Goal: Transaction & Acquisition: Purchase product/service

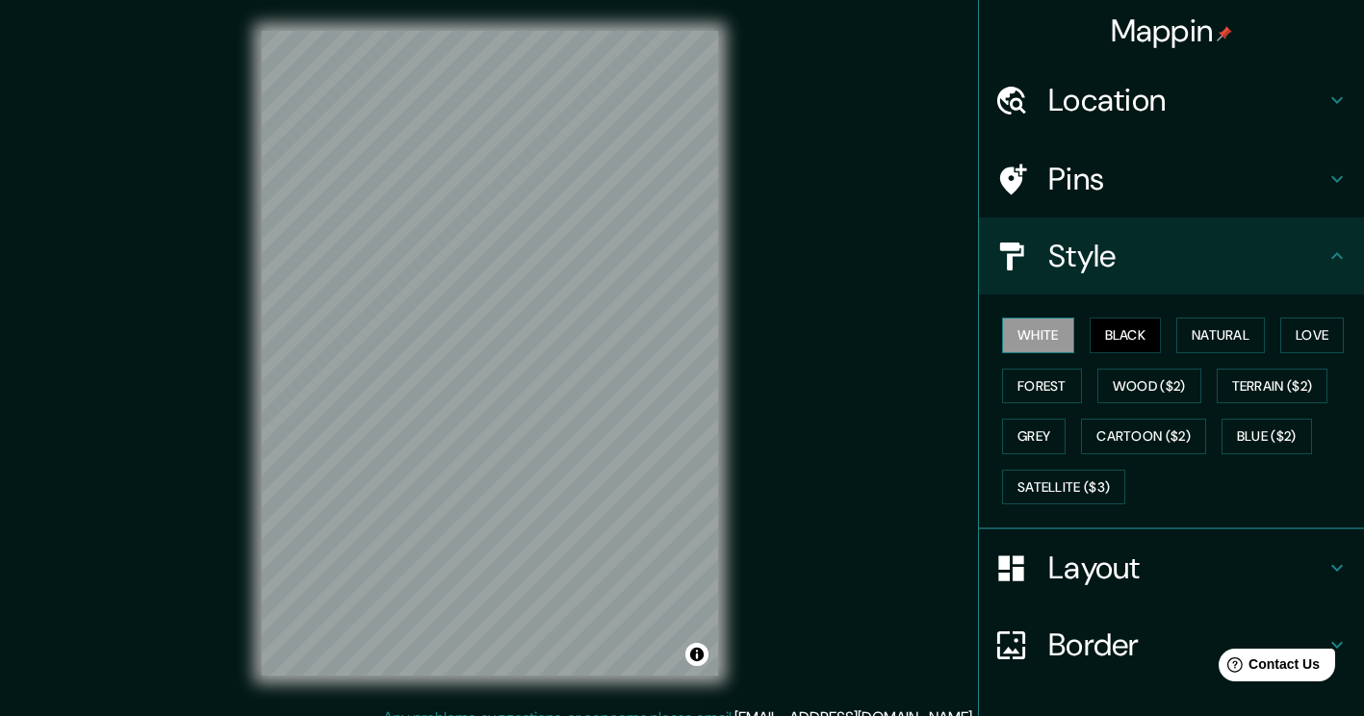
click at [1037, 336] on button "White" at bounding box center [1038, 336] width 72 height 36
click at [1204, 325] on button "Natural" at bounding box center [1221, 336] width 89 height 36
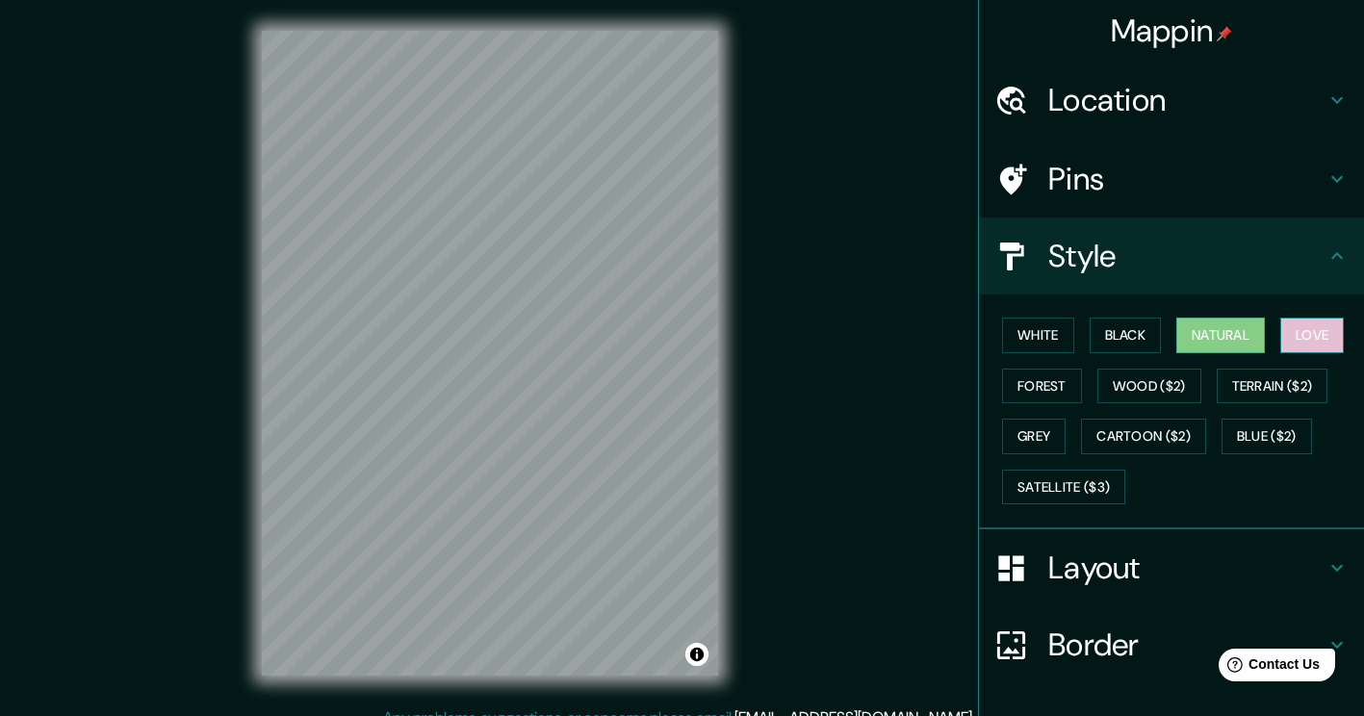
click at [1288, 339] on button "Love" at bounding box center [1313, 336] width 64 height 36
click at [1024, 377] on button "Forest" at bounding box center [1042, 387] width 80 height 36
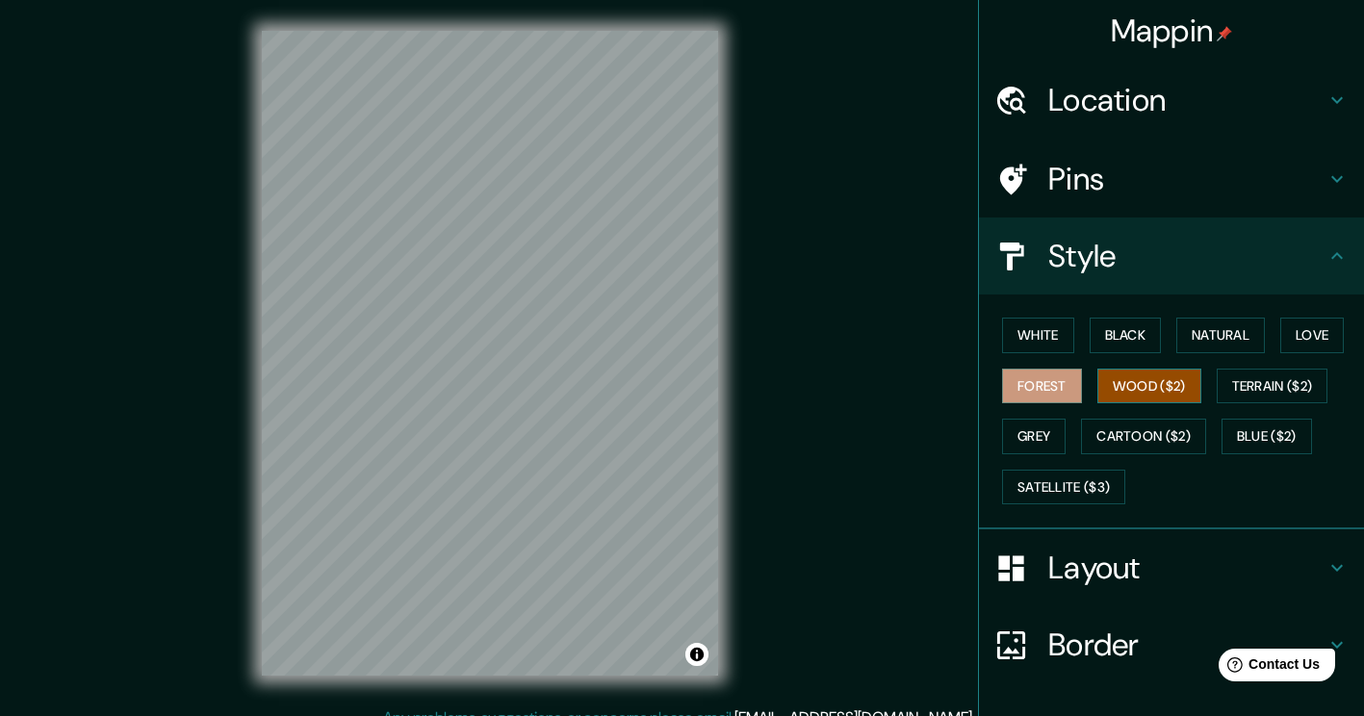
click at [1124, 386] on button "Wood ($2)" at bounding box center [1150, 387] width 104 height 36
click at [1231, 381] on button "Terrain ($2)" at bounding box center [1273, 387] width 112 height 36
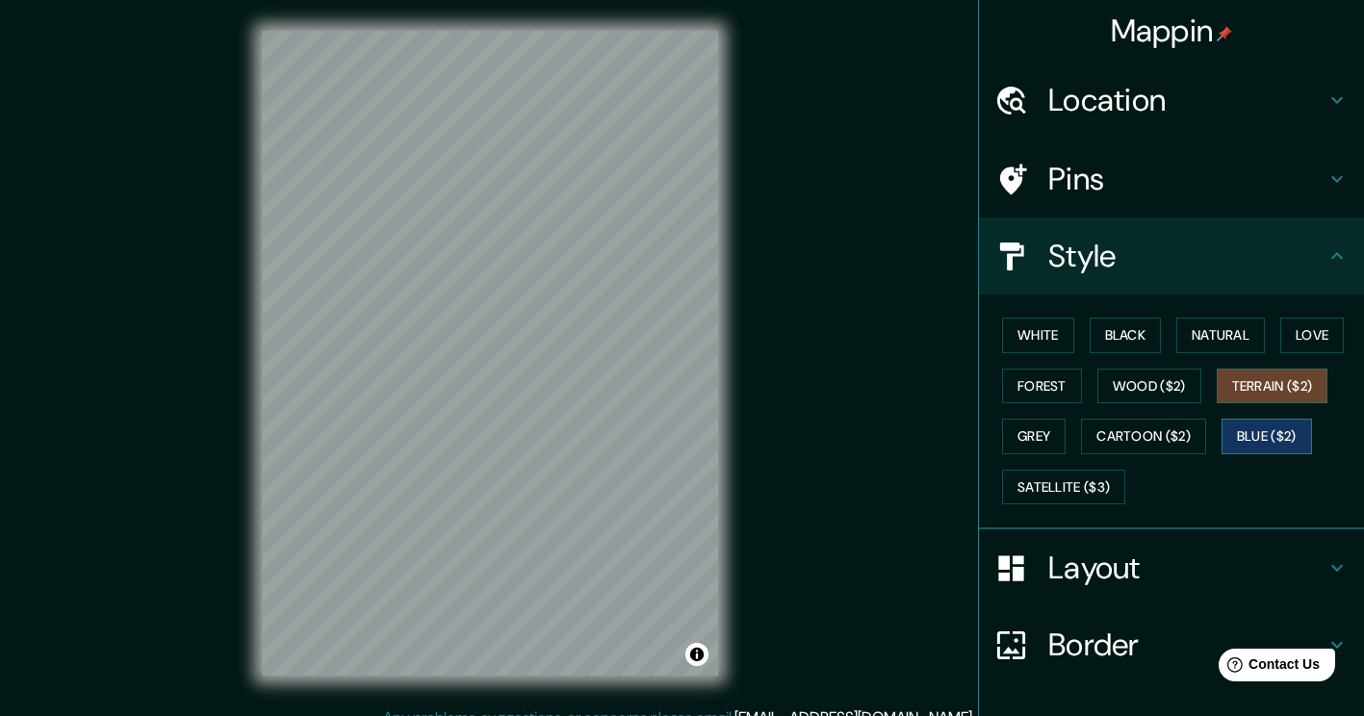
click at [1229, 432] on button "Blue ($2)" at bounding box center [1267, 437] width 91 height 36
click at [1155, 444] on button "Cartoon ($2)" at bounding box center [1143, 437] width 125 height 36
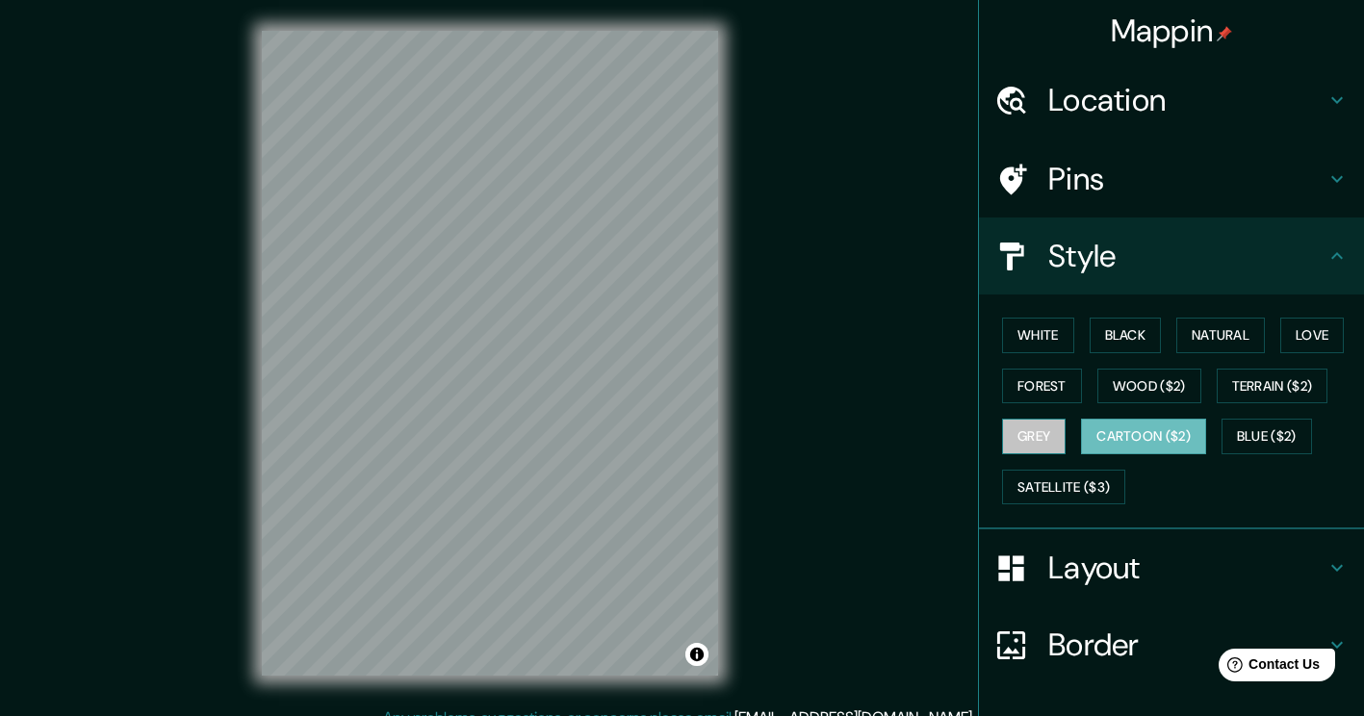
click at [1034, 437] on button "Grey" at bounding box center [1034, 437] width 64 height 36
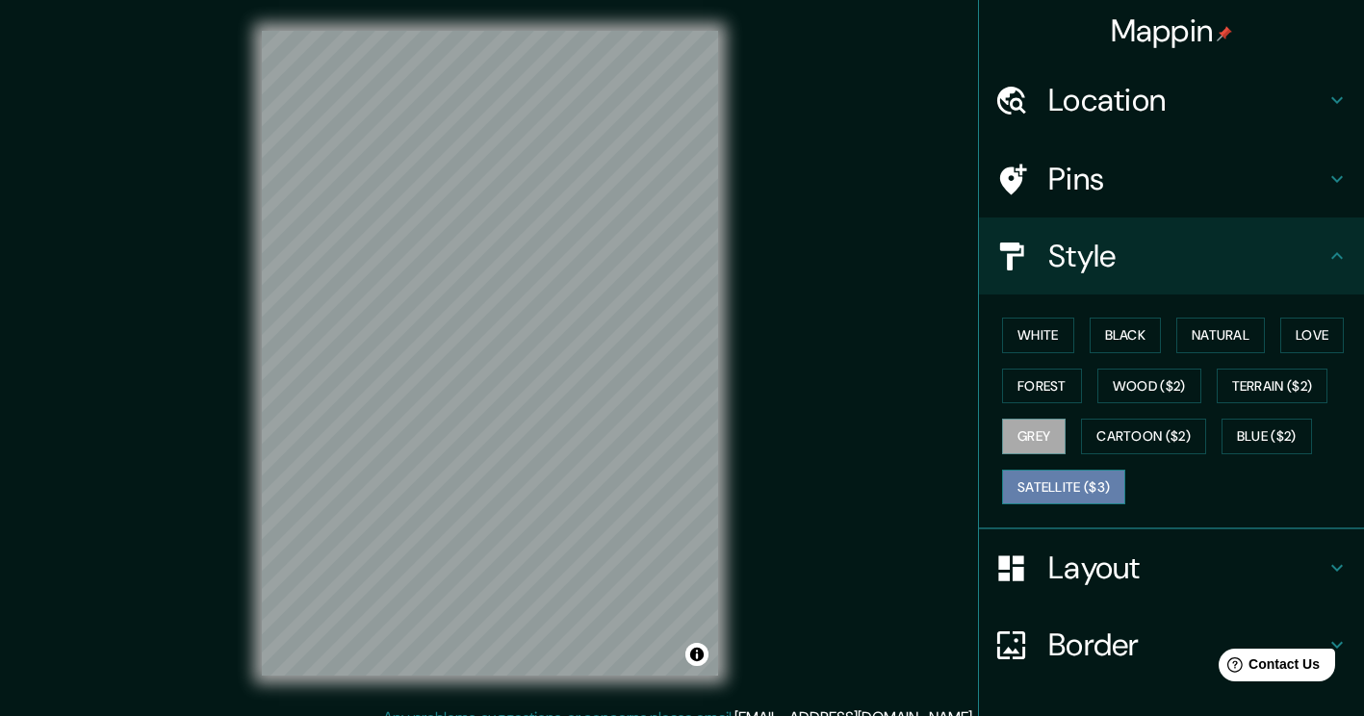
click at [1057, 479] on button "Satellite ($3)" at bounding box center [1063, 488] width 123 height 36
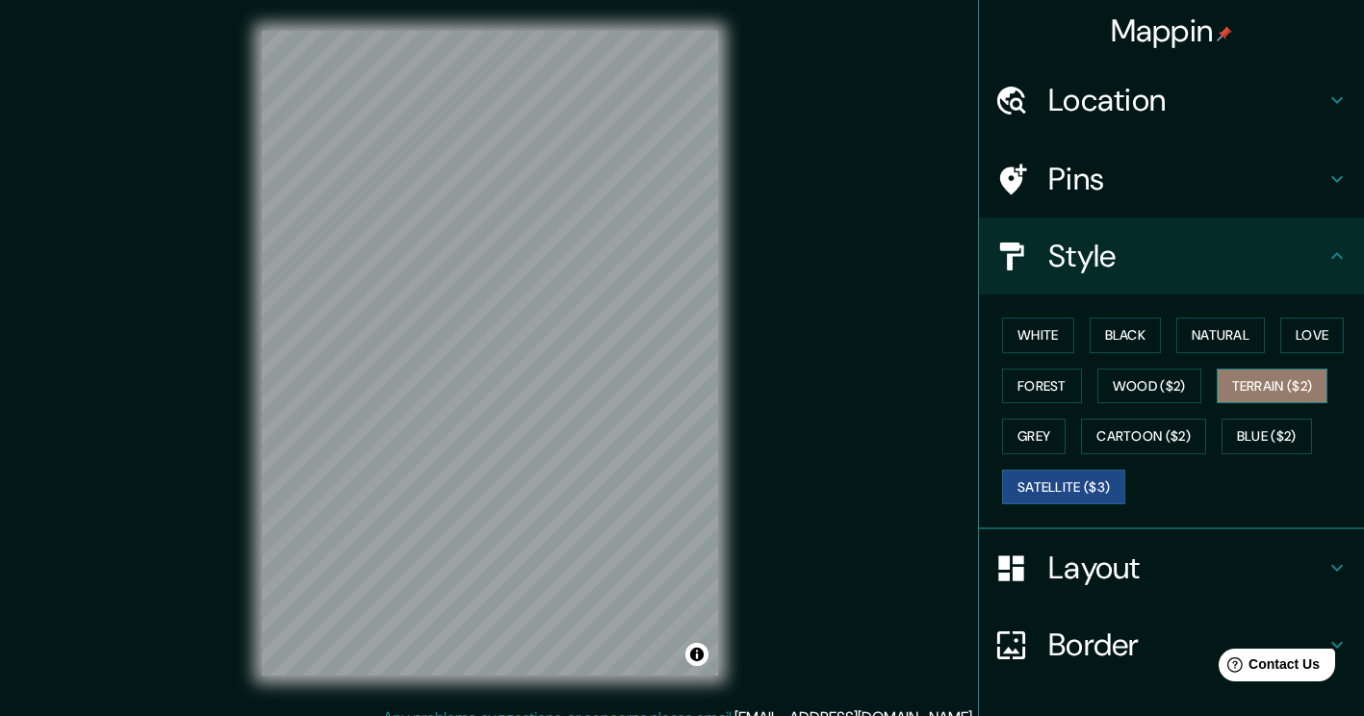
click at [1258, 393] on button "Terrain ($2)" at bounding box center [1273, 387] width 112 height 36
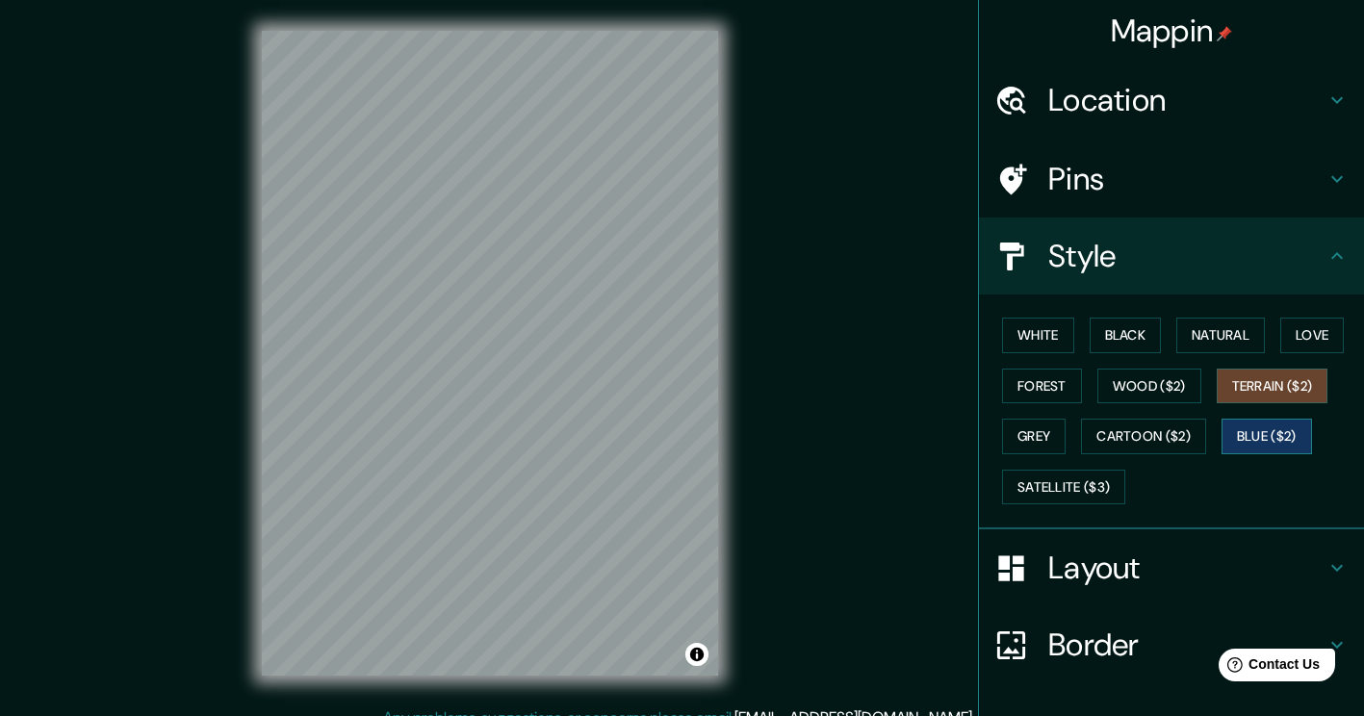
click at [1245, 443] on button "Blue ($2)" at bounding box center [1267, 437] width 91 height 36
click at [1292, 337] on button "Love" at bounding box center [1313, 336] width 64 height 36
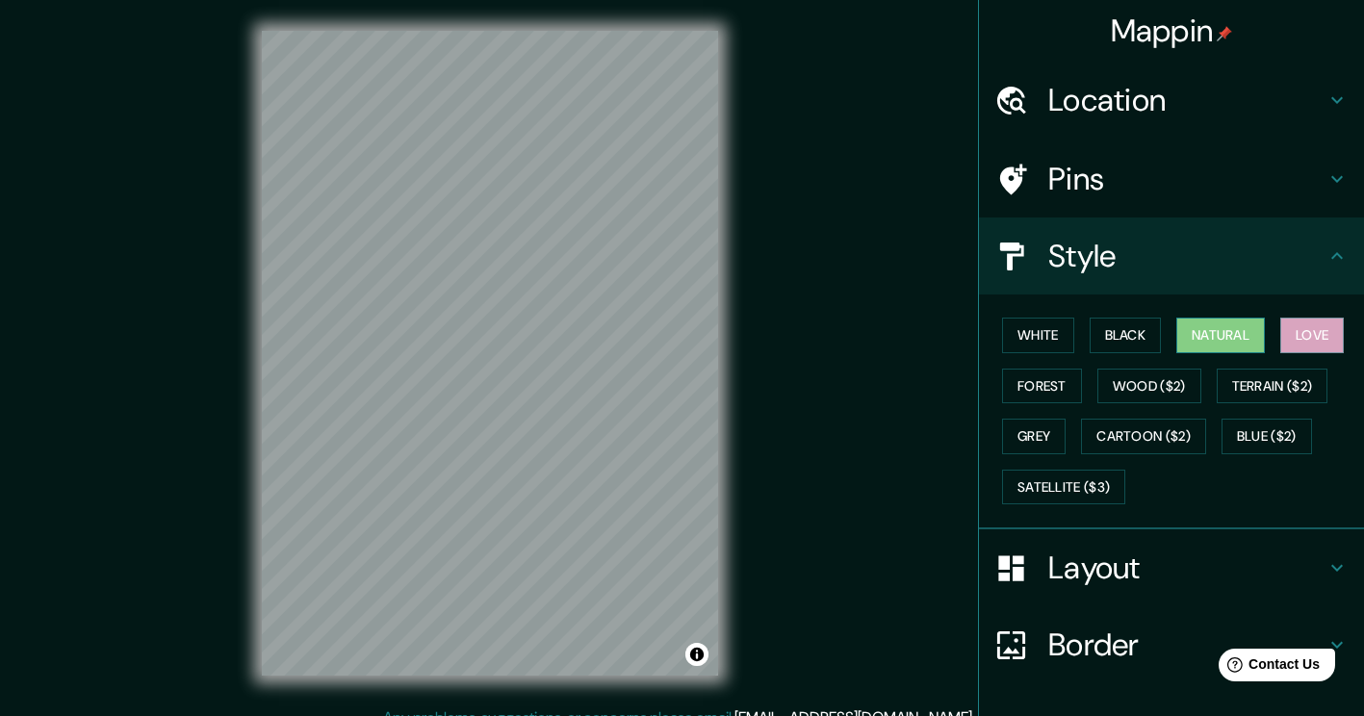
click at [1201, 337] on button "Natural" at bounding box center [1221, 336] width 89 height 36
click at [1127, 332] on button "Black" at bounding box center [1126, 336] width 72 height 36
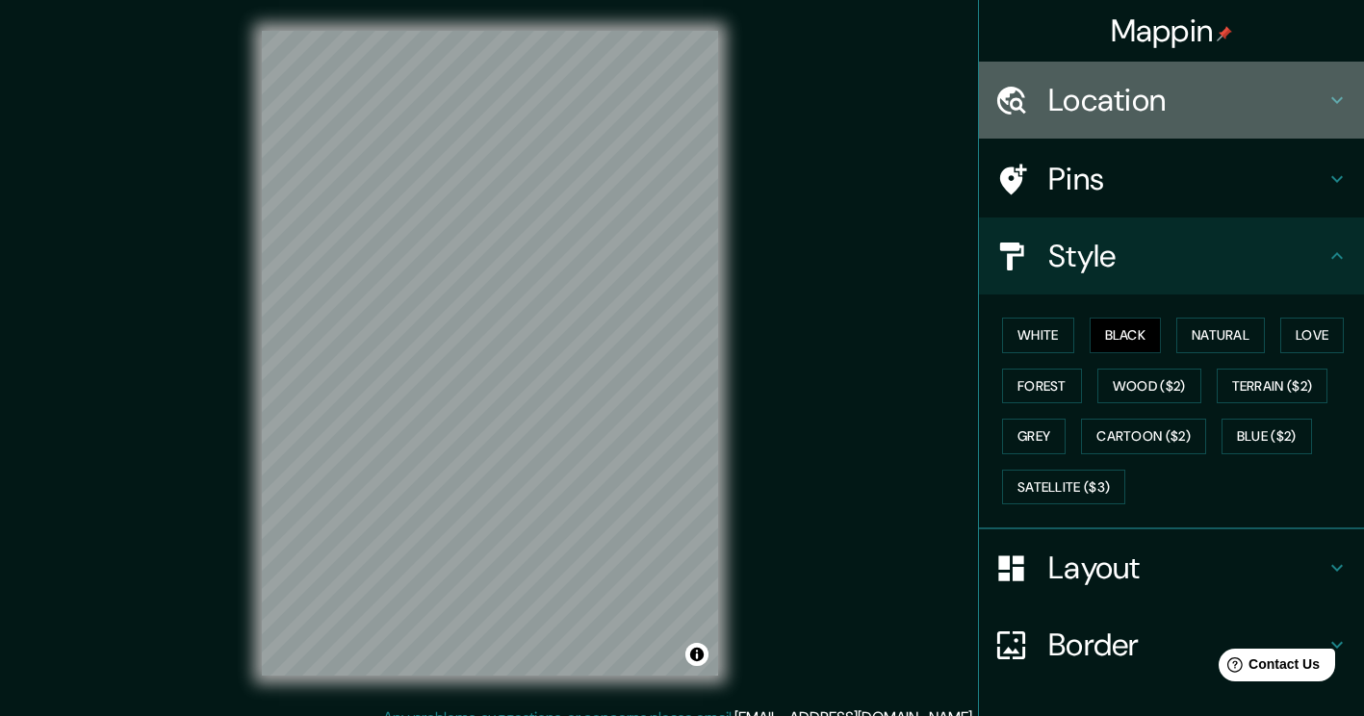
click at [1114, 101] on h4 "Location" at bounding box center [1187, 100] width 277 height 39
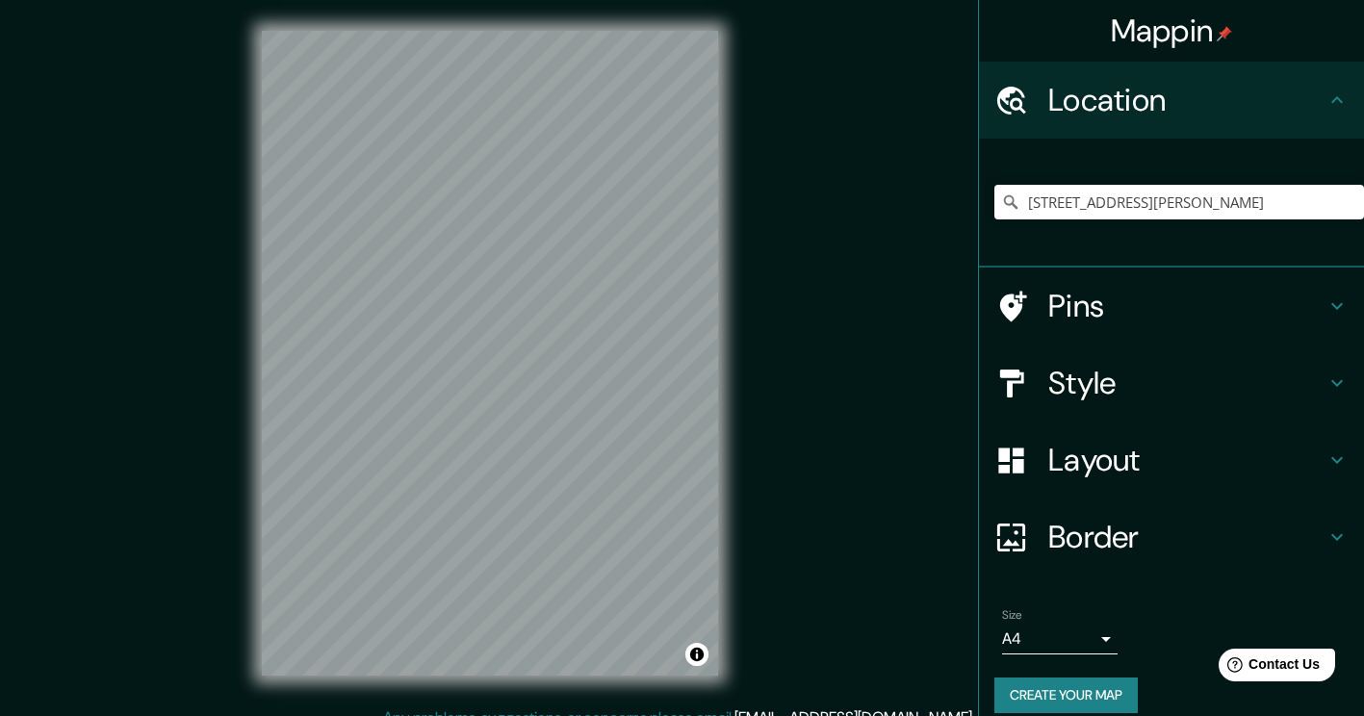
click at [1206, 293] on h4 "Pins" at bounding box center [1187, 306] width 277 height 39
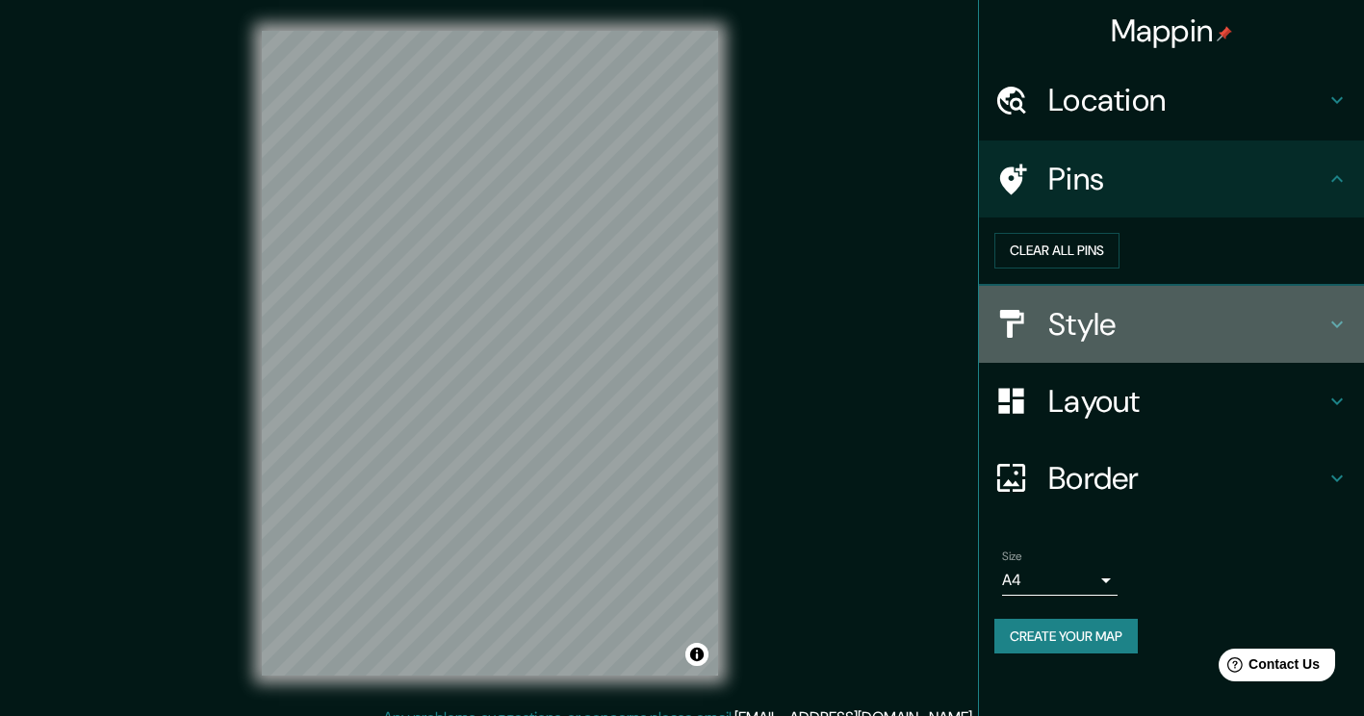
click at [1190, 344] on h4 "Style" at bounding box center [1187, 324] width 277 height 39
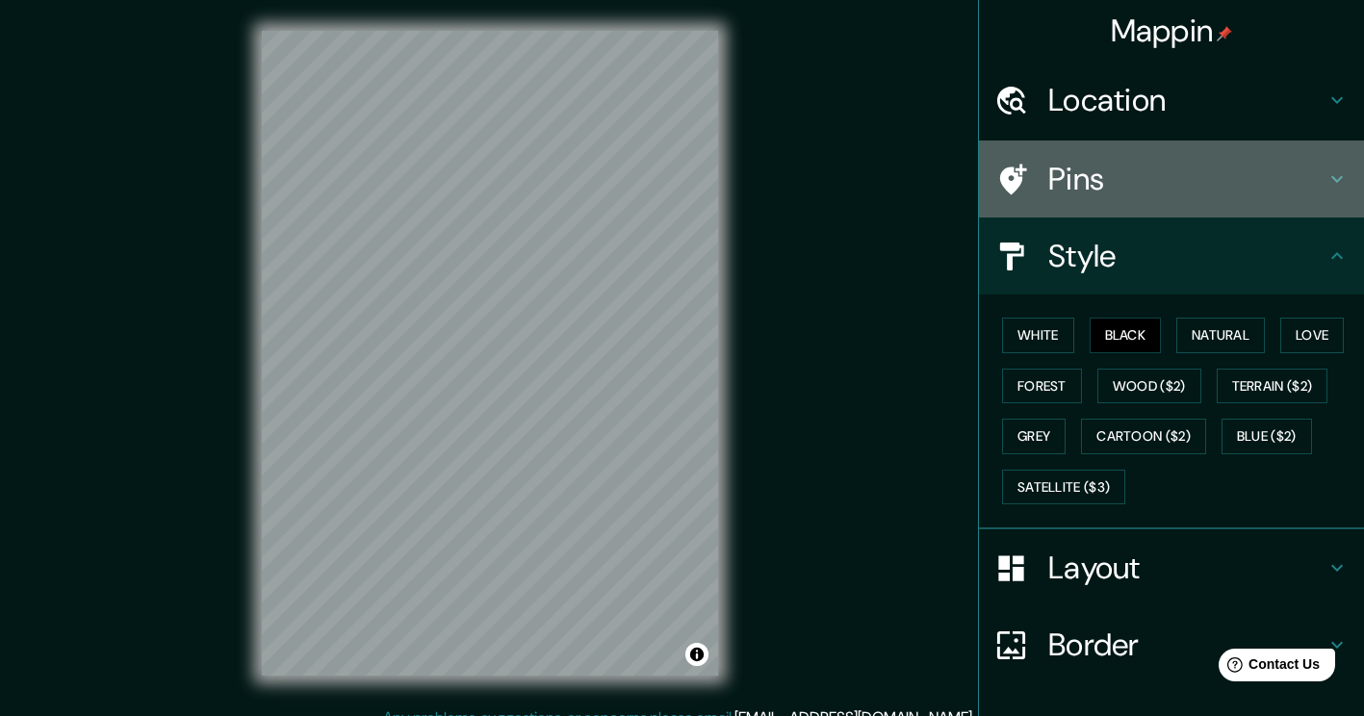
click at [1121, 180] on h4 "Pins" at bounding box center [1187, 179] width 277 height 39
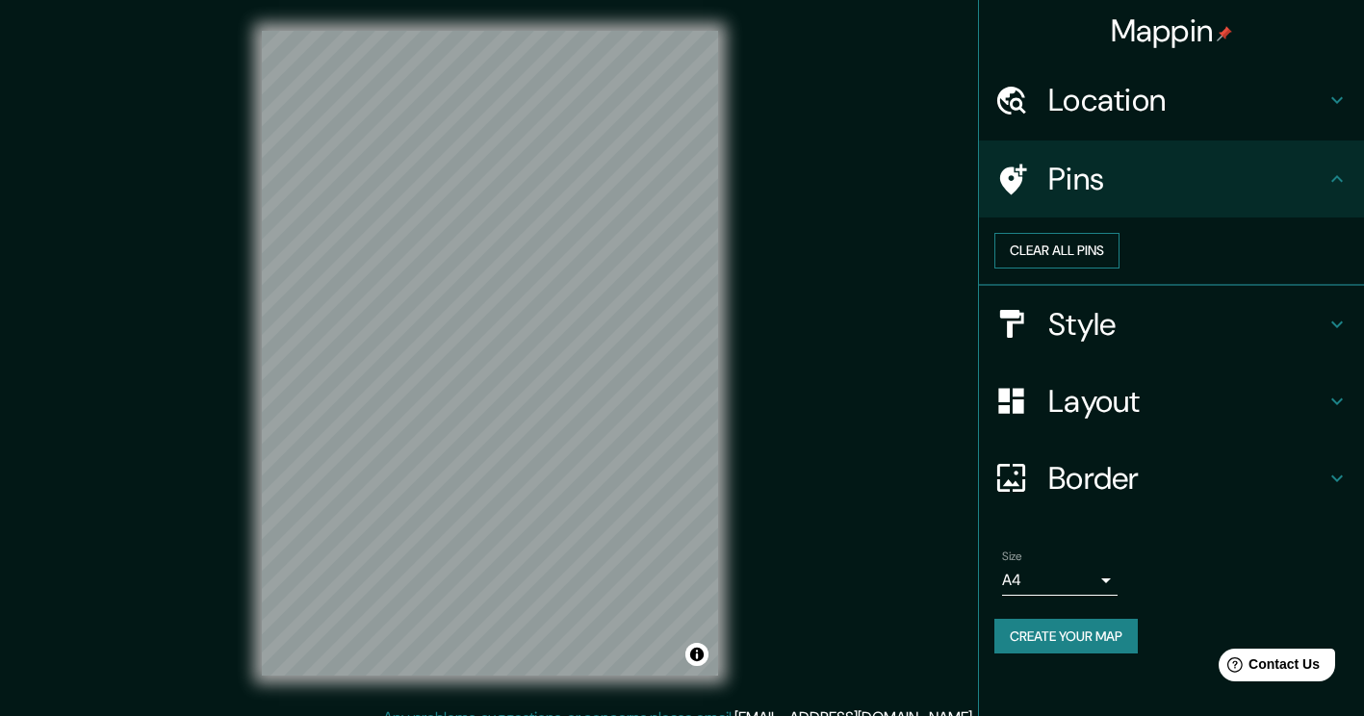
click at [1120, 260] on button "Clear all pins" at bounding box center [1057, 251] width 125 height 36
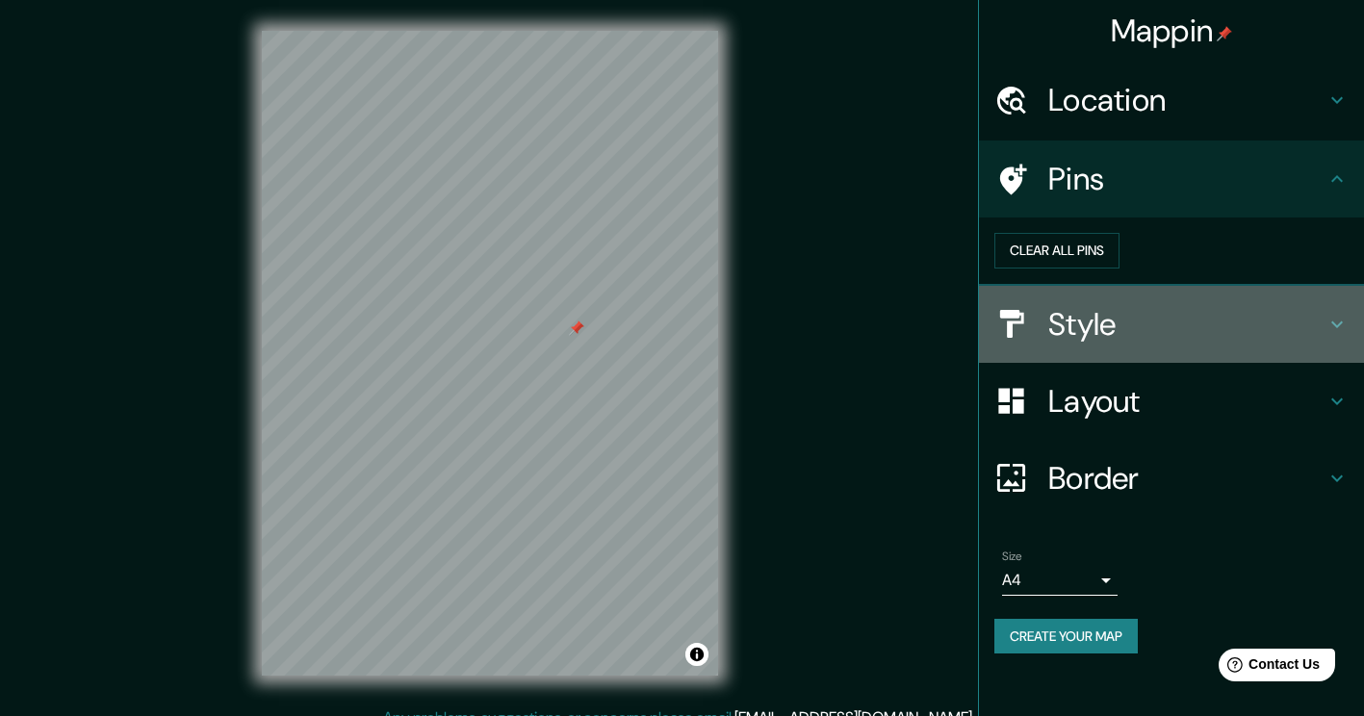
click at [1115, 344] on h4 "Style" at bounding box center [1187, 324] width 277 height 39
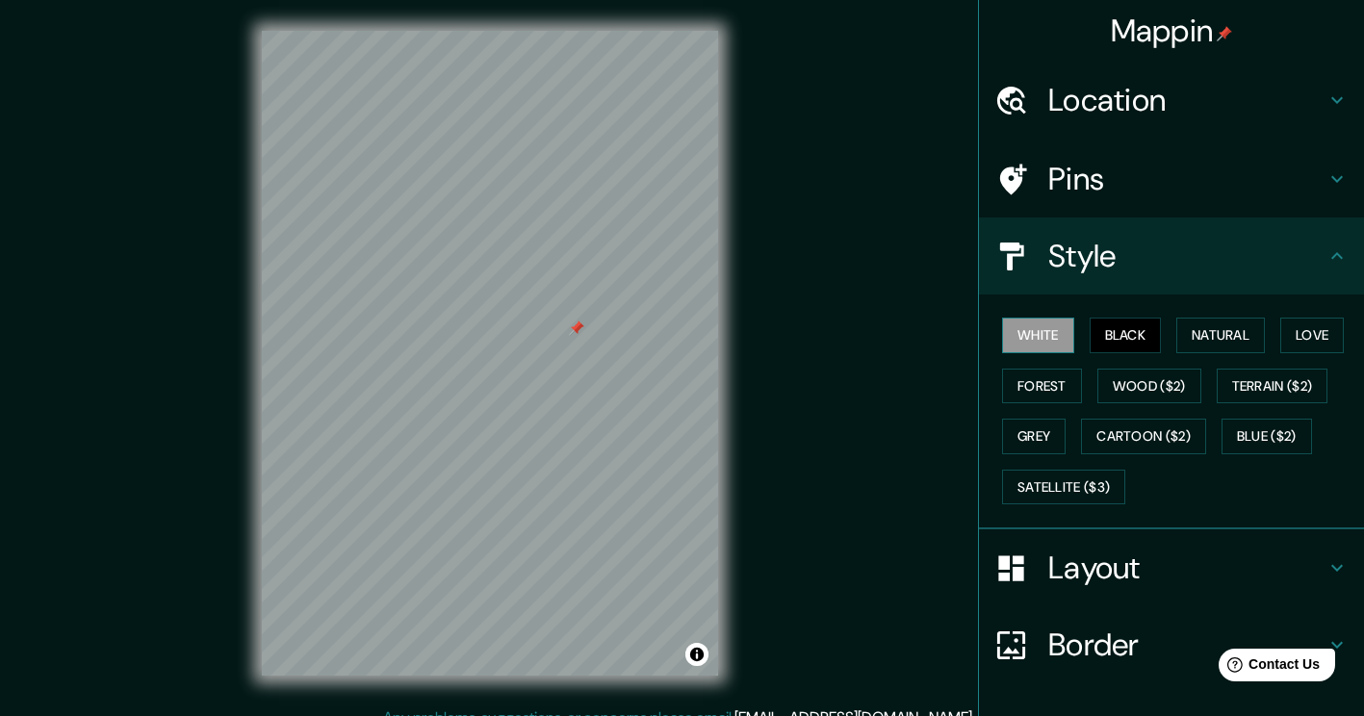
click at [1024, 323] on button "White" at bounding box center [1038, 336] width 72 height 36
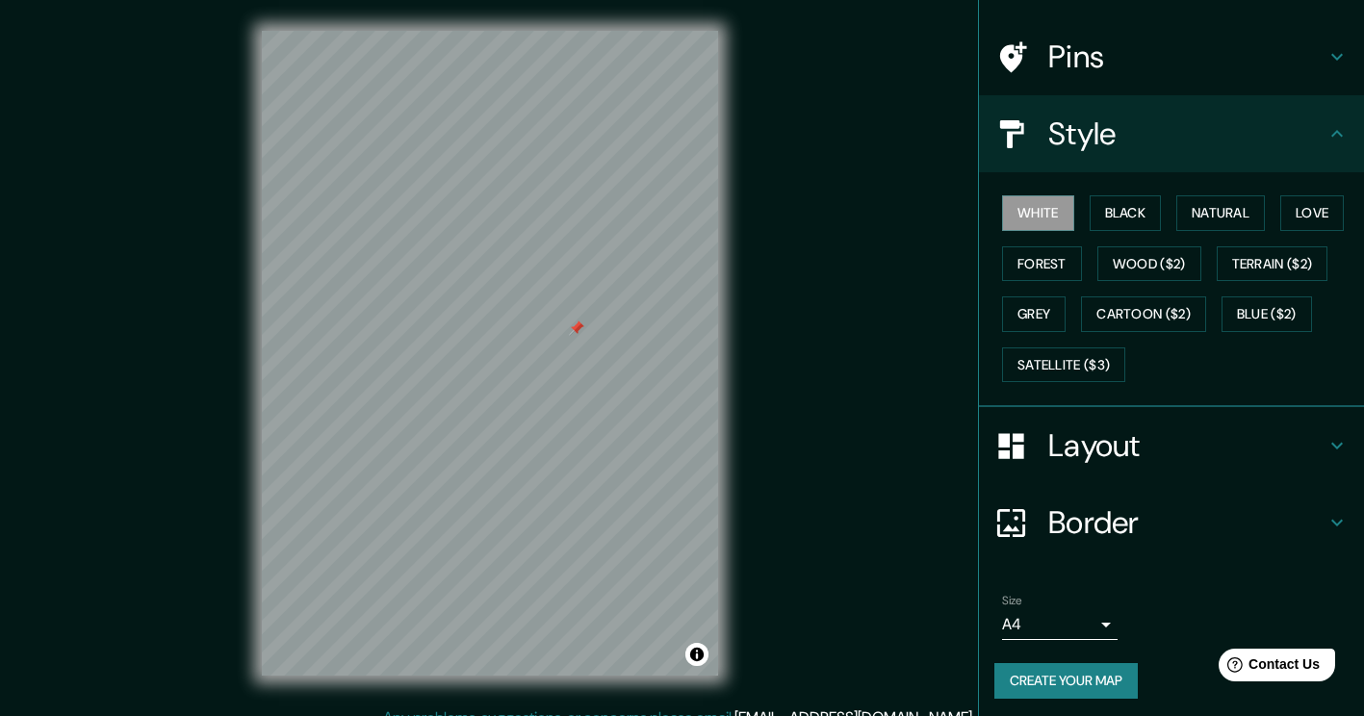
scroll to position [127, 0]
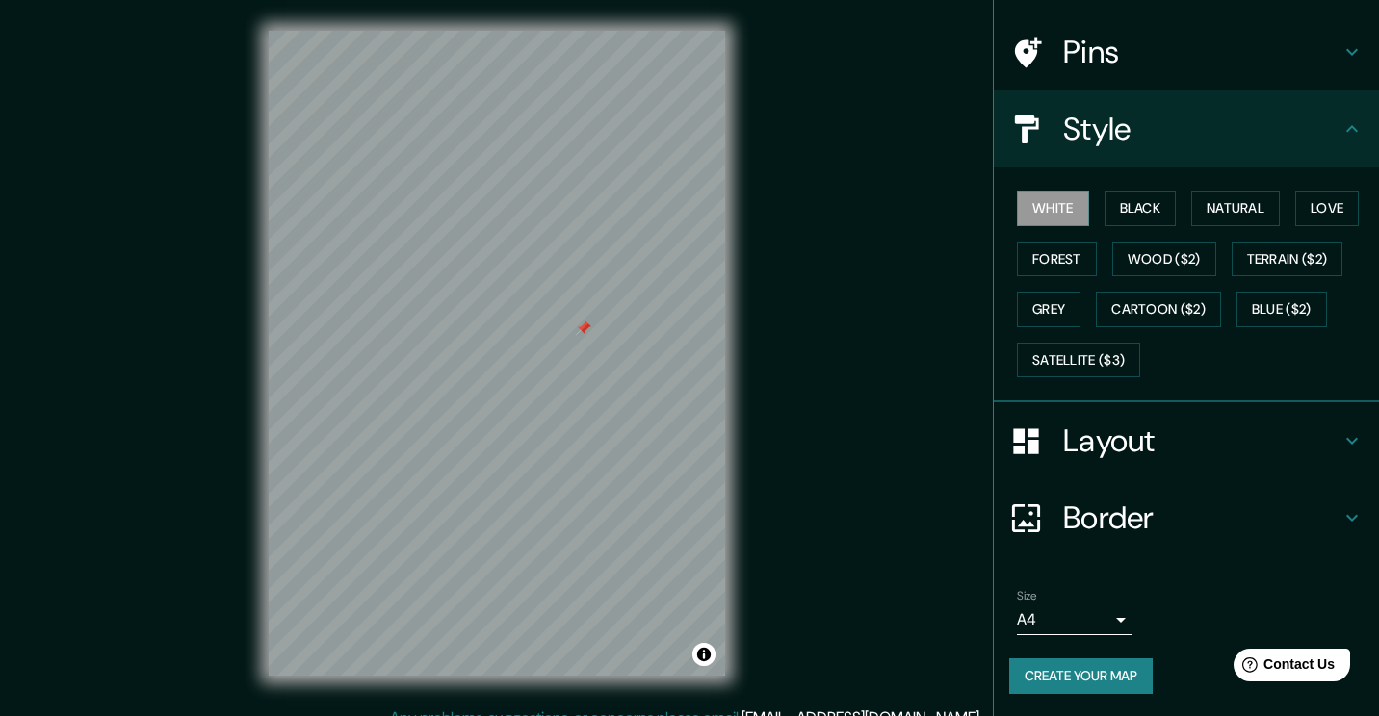
click at [1067, 619] on body "Mappin Location Tranquila 2380, Providencia, Región Metropolitana de Santiago 7…" at bounding box center [689, 358] width 1379 height 716
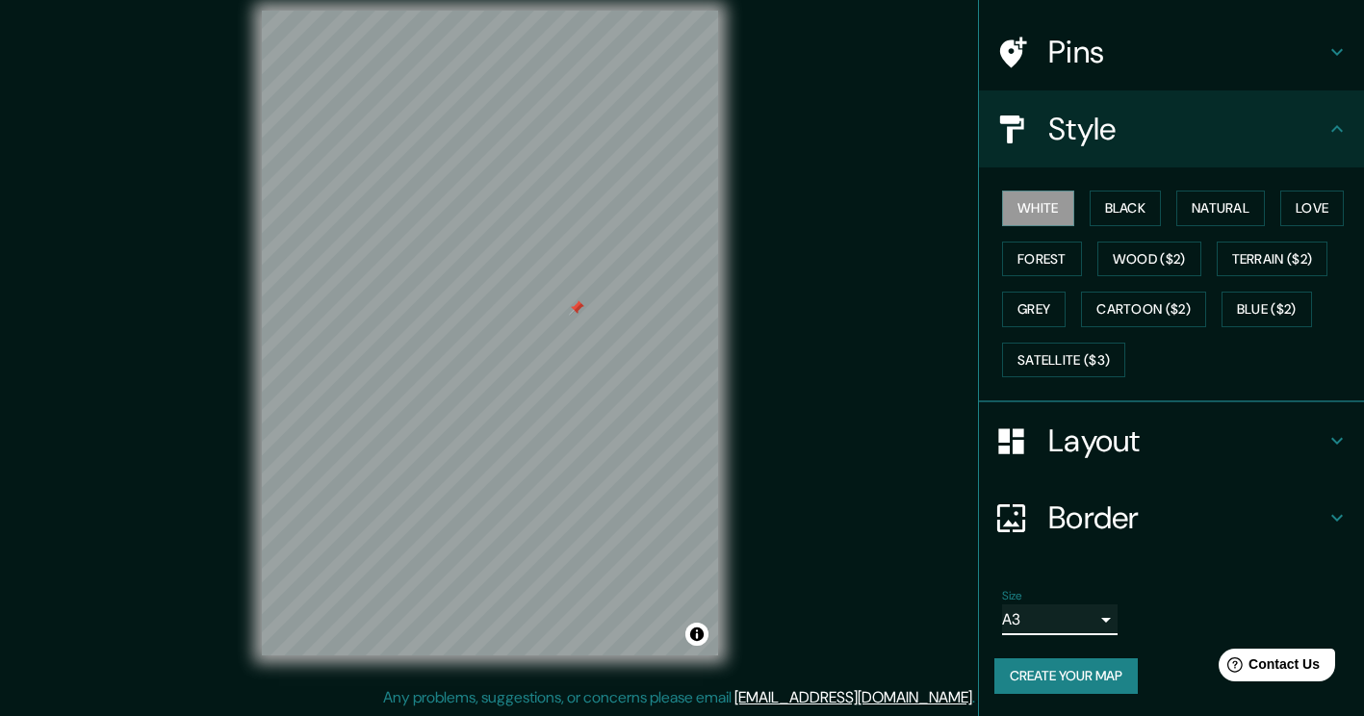
scroll to position [20, 0]
click at [1046, 668] on button "Create your map" at bounding box center [1066, 677] width 143 height 36
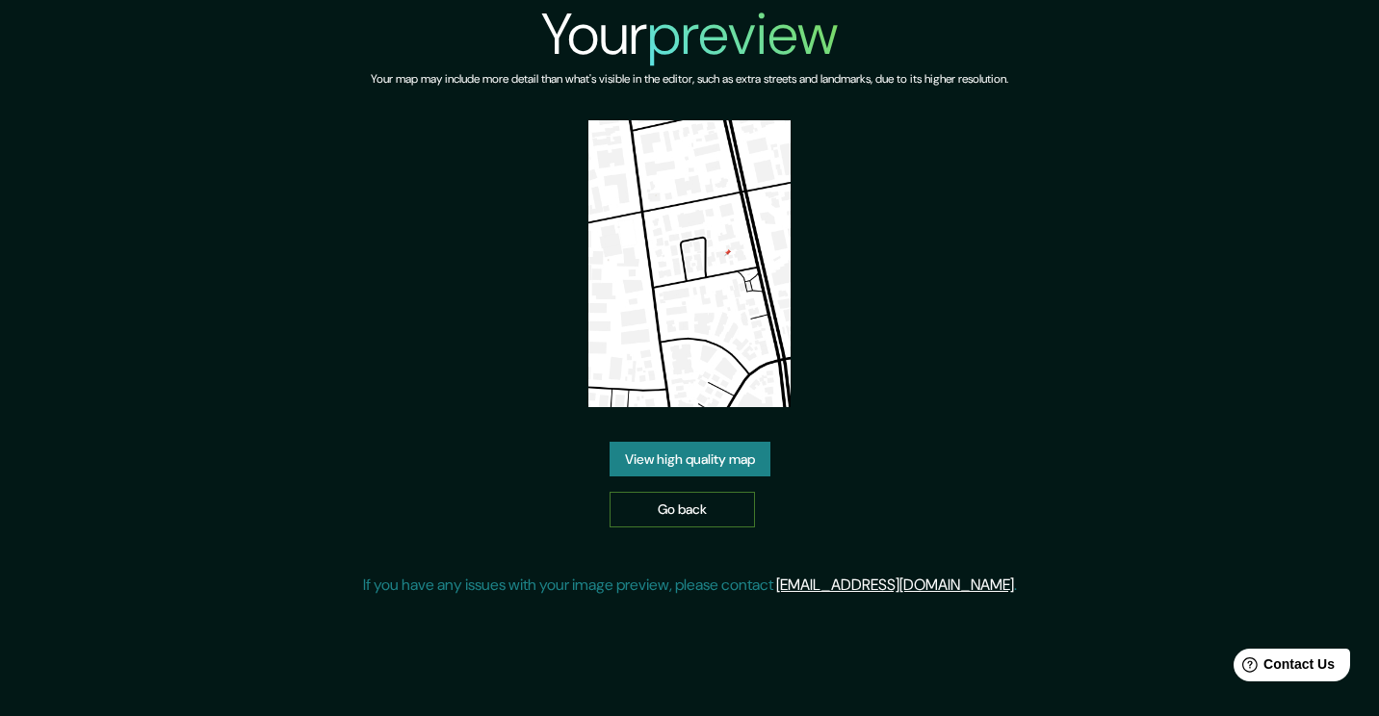
click at [633, 508] on link "Go back" at bounding box center [681, 510] width 145 height 36
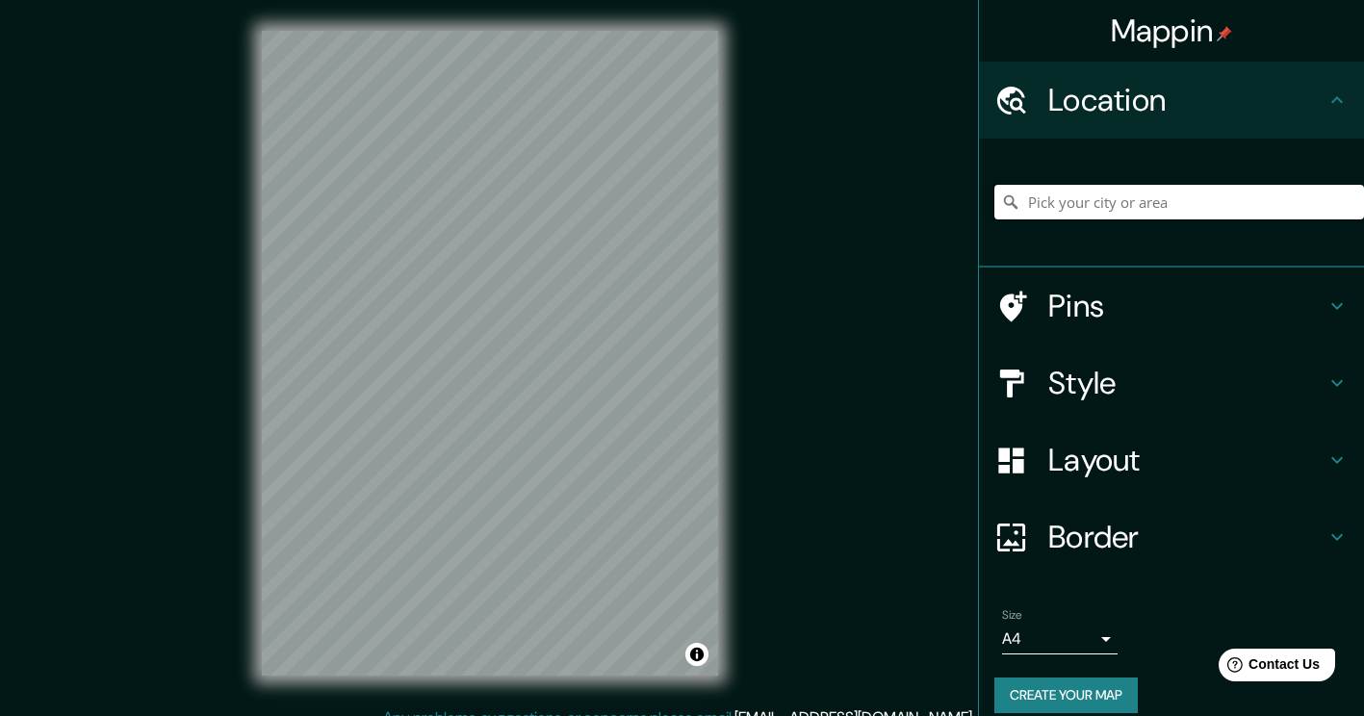
click at [1074, 197] on input "Pick your city or area" at bounding box center [1180, 202] width 370 height 35
click at [1118, 205] on input "Pick your city or area" at bounding box center [1180, 202] width 370 height 35
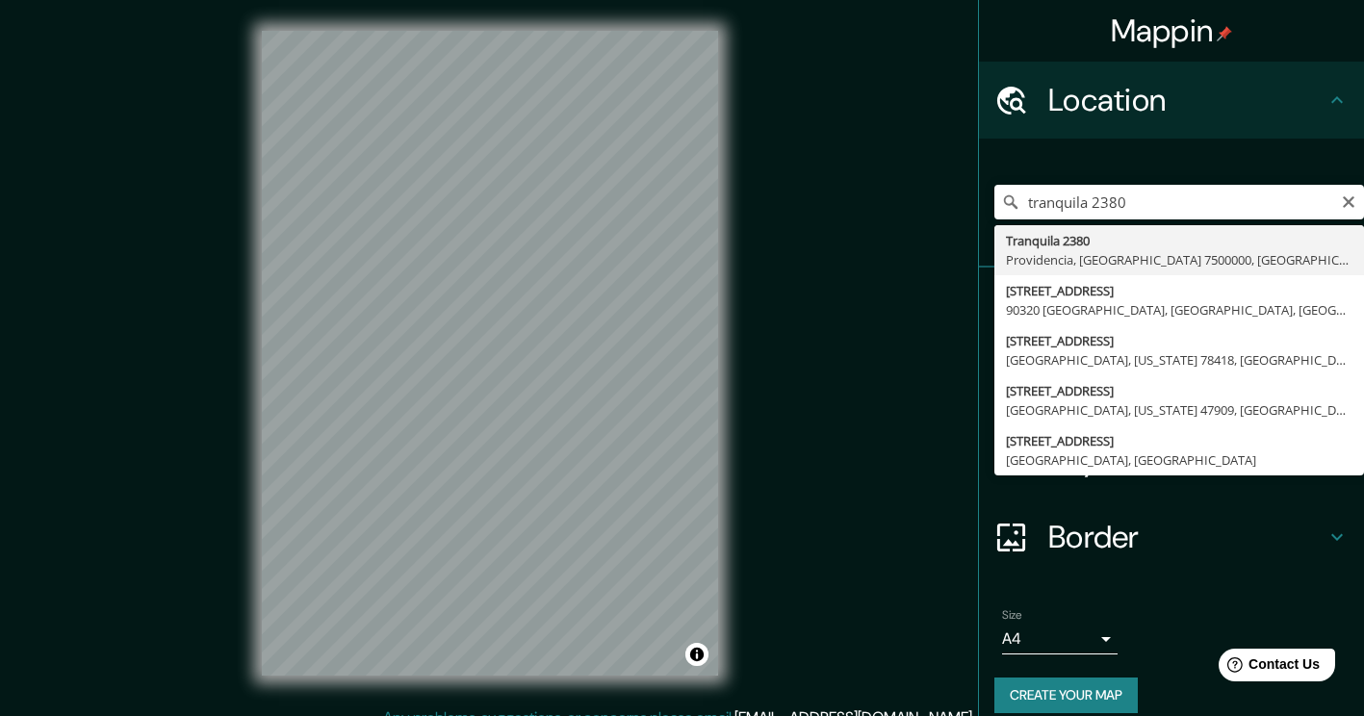
type input "[STREET_ADDRESS]"
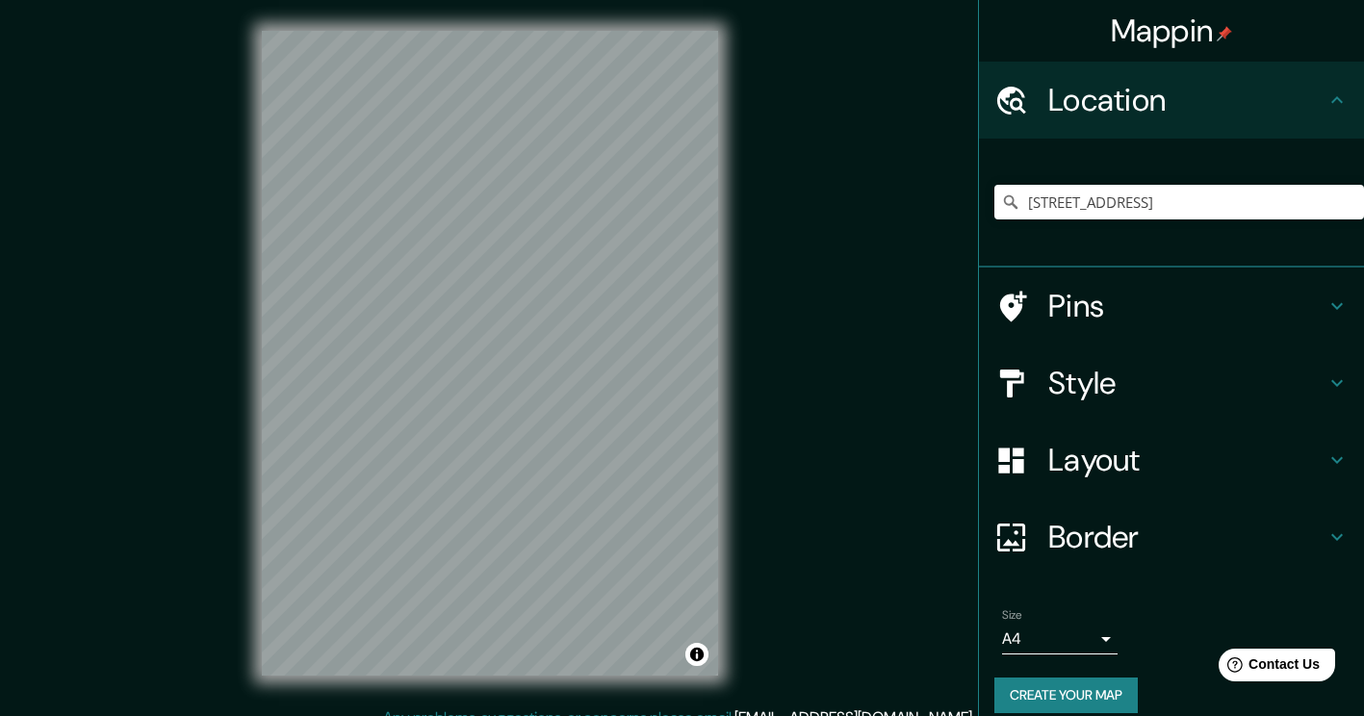
click at [1148, 374] on h4 "Style" at bounding box center [1187, 383] width 277 height 39
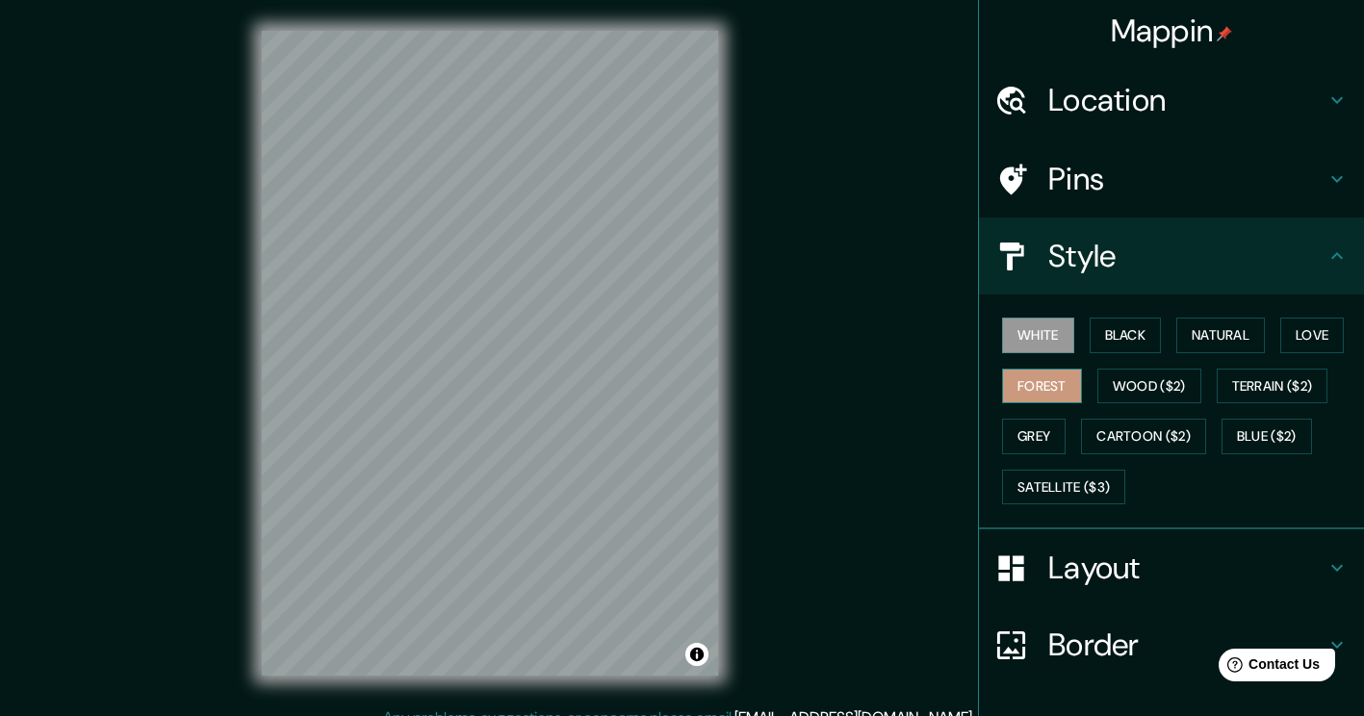
click at [1046, 382] on button "Forest" at bounding box center [1042, 387] width 80 height 36
click at [1119, 334] on button "Black" at bounding box center [1126, 336] width 72 height 36
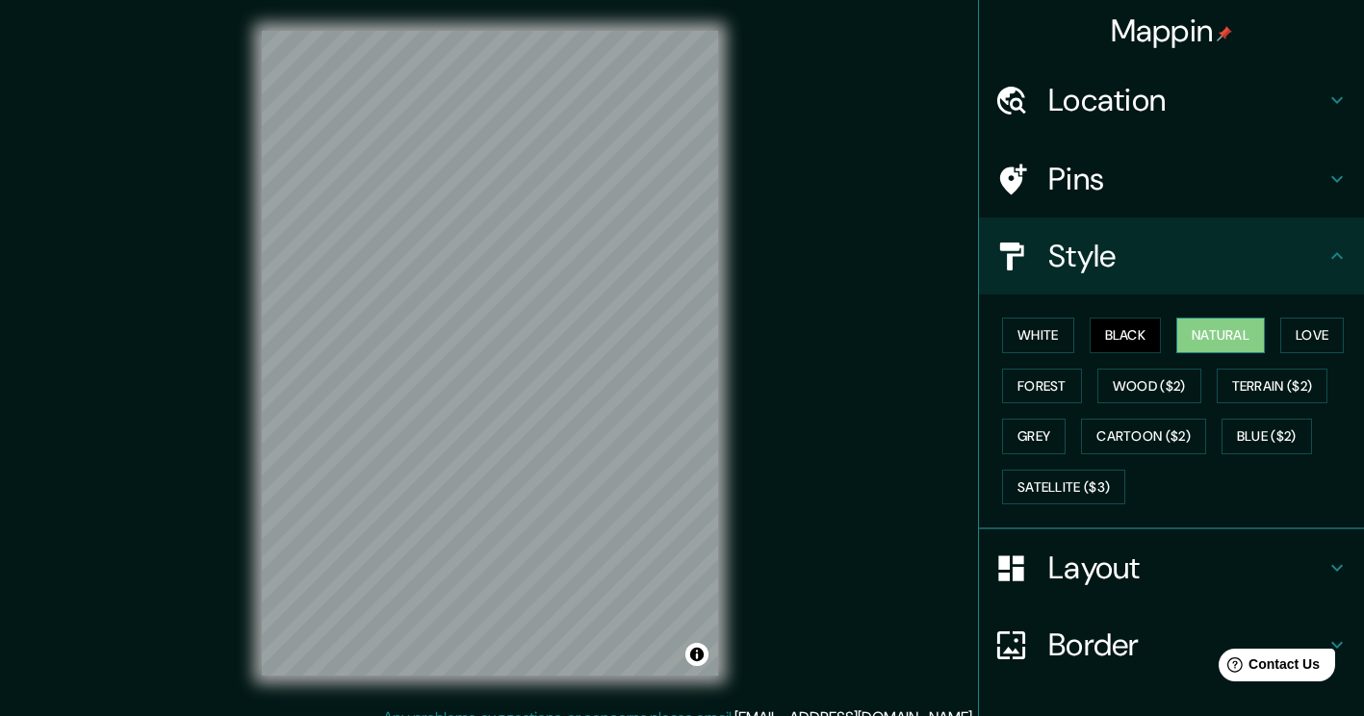
click at [1194, 339] on button "Natural" at bounding box center [1221, 336] width 89 height 36
click at [1139, 330] on button "Black" at bounding box center [1126, 336] width 72 height 36
click at [1208, 337] on button "Natural" at bounding box center [1221, 336] width 89 height 36
click at [1329, 333] on button "Love" at bounding box center [1313, 336] width 64 height 36
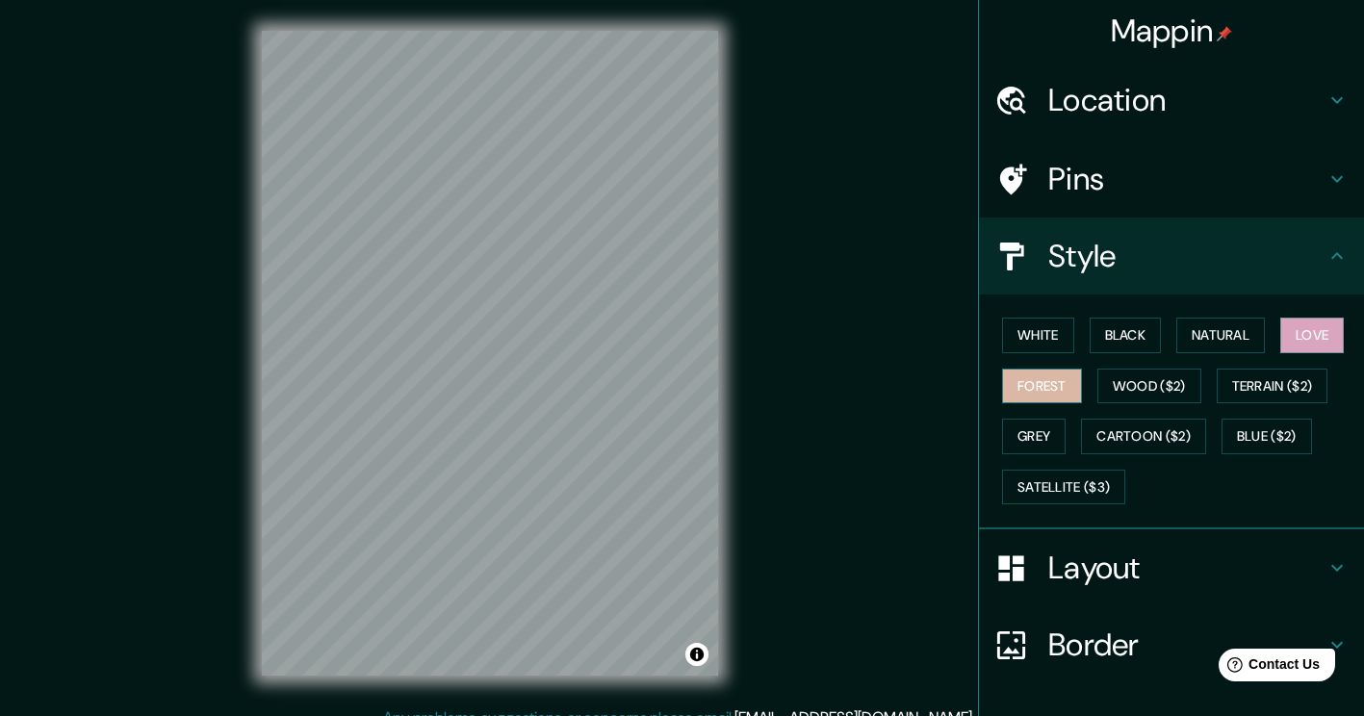
click at [1040, 390] on button "Forest" at bounding box center [1042, 387] width 80 height 36
click at [1100, 386] on button "Wood ($2)" at bounding box center [1150, 387] width 104 height 36
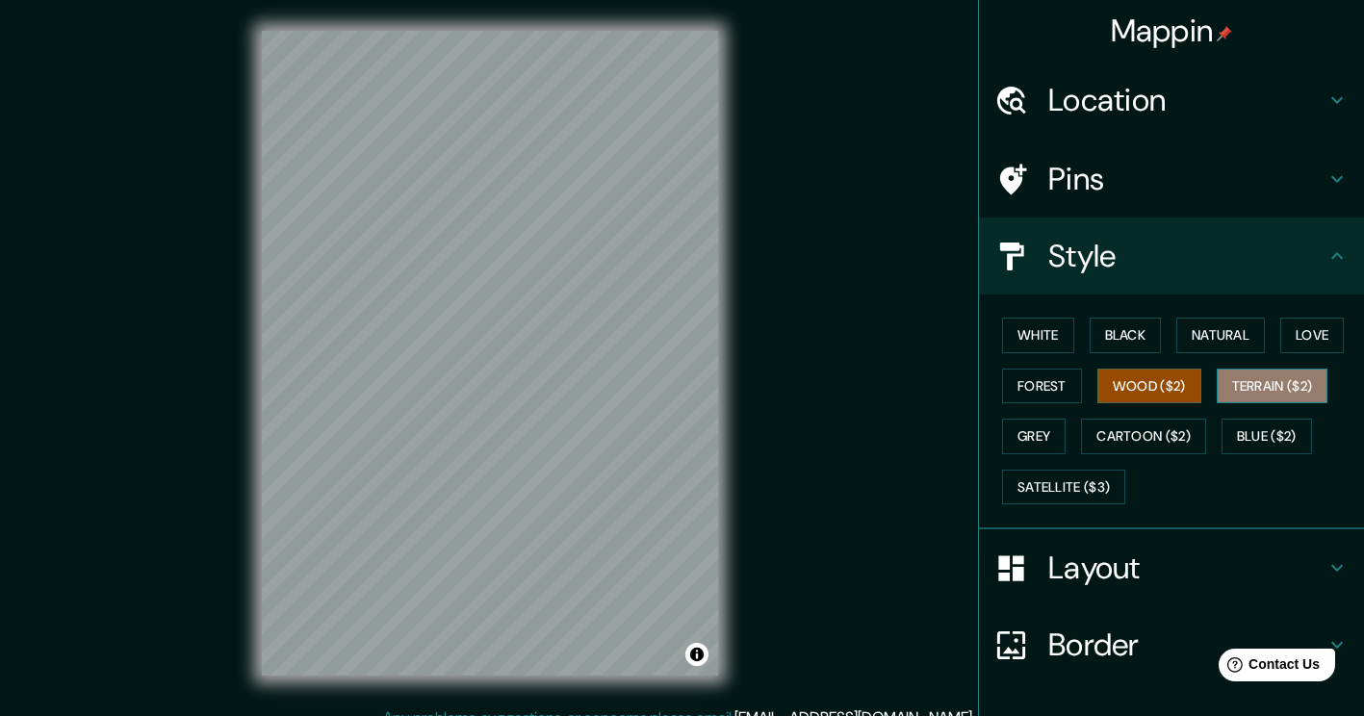
click at [1256, 383] on button "Terrain ($2)" at bounding box center [1273, 387] width 112 height 36
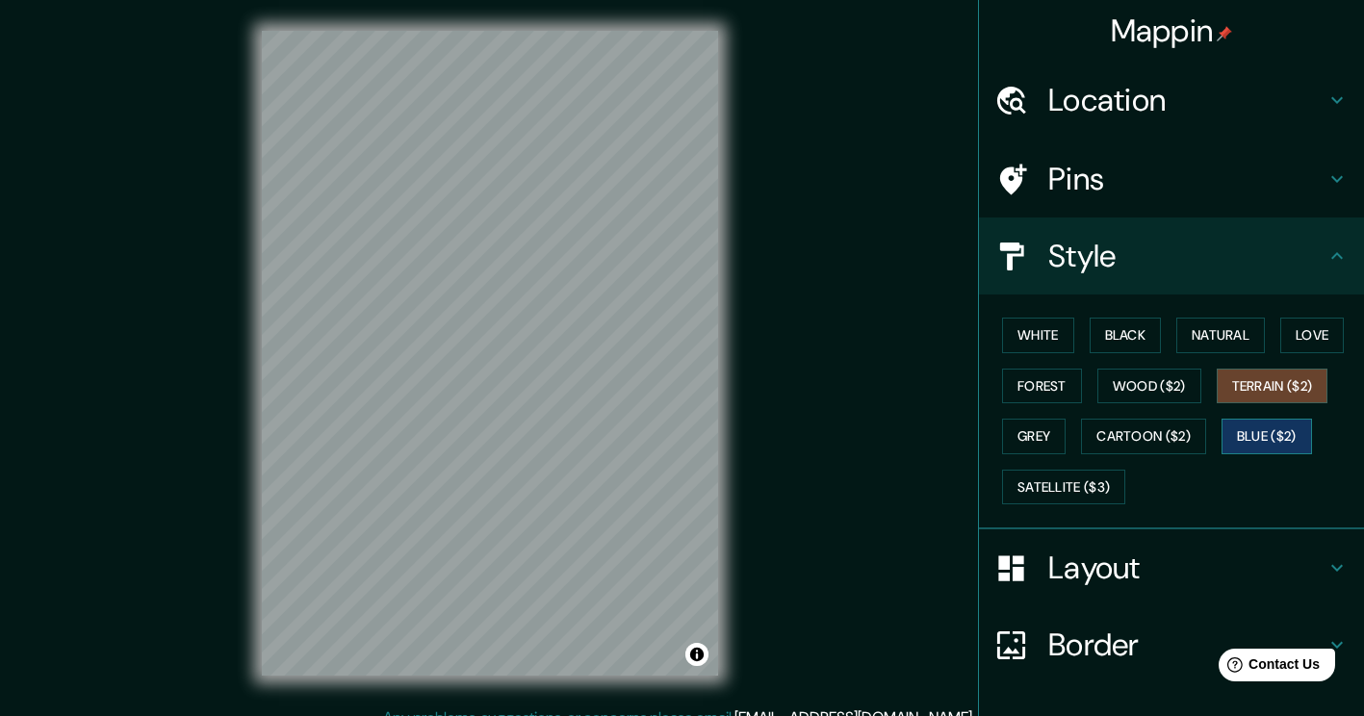
click at [1259, 430] on button "Blue ($2)" at bounding box center [1267, 437] width 91 height 36
click at [1221, 331] on button "Natural" at bounding box center [1221, 336] width 89 height 36
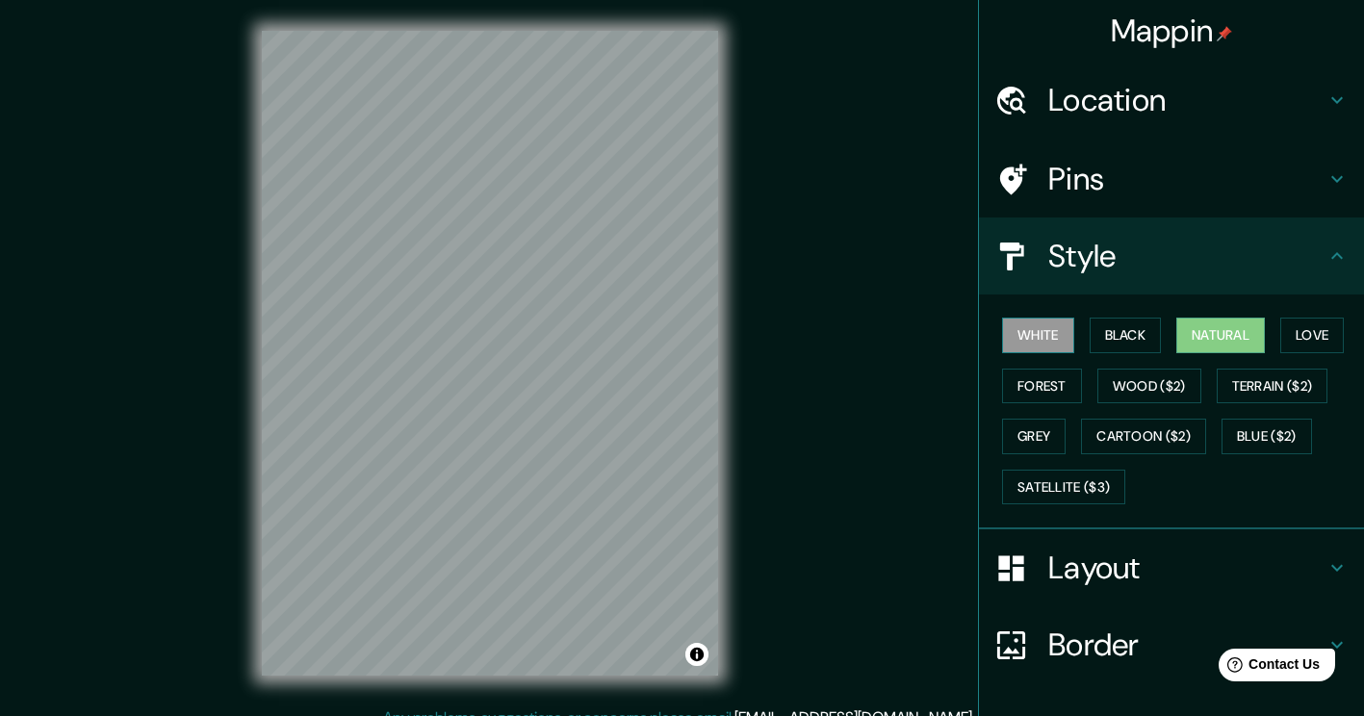
click at [1048, 335] on button "White" at bounding box center [1038, 336] width 72 height 36
